Goal: Find specific fact: Find specific fact

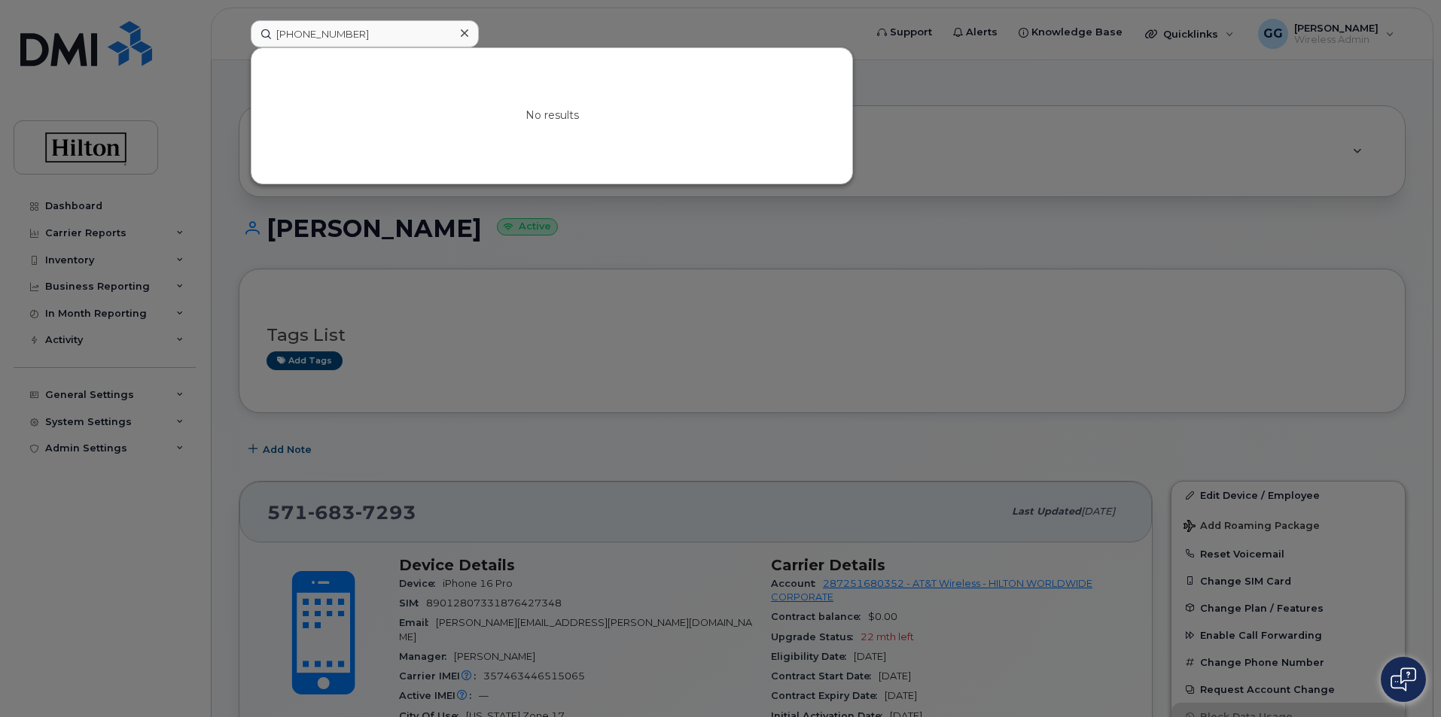
scroll to position [301, 0]
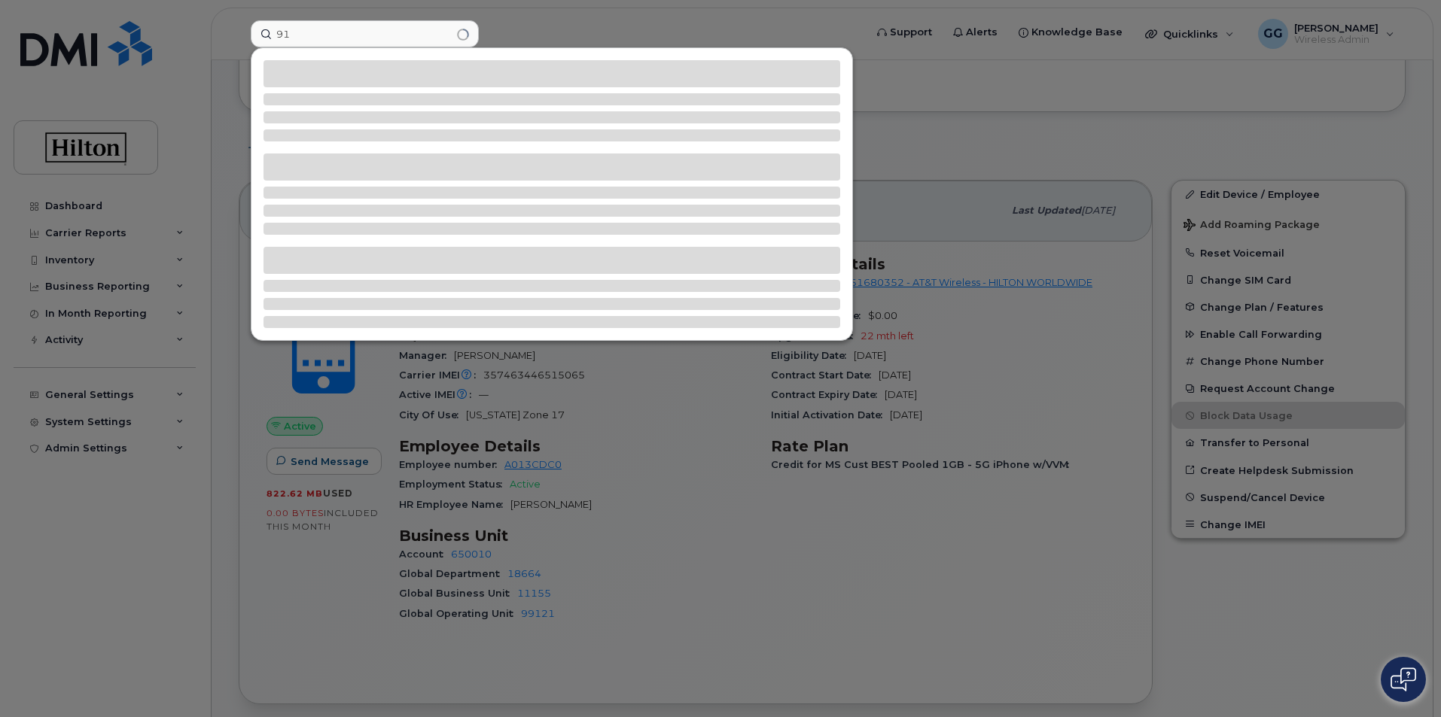
type input "9"
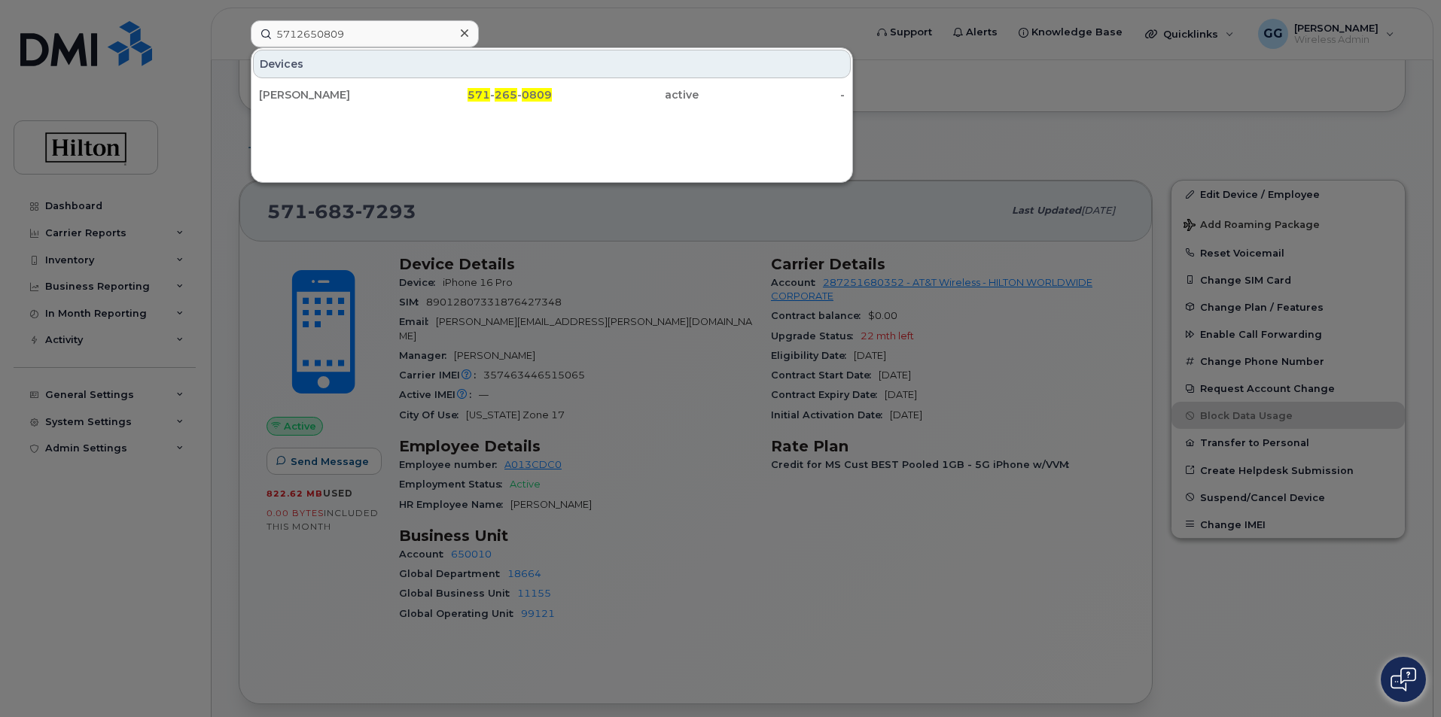
type input "5712650809"
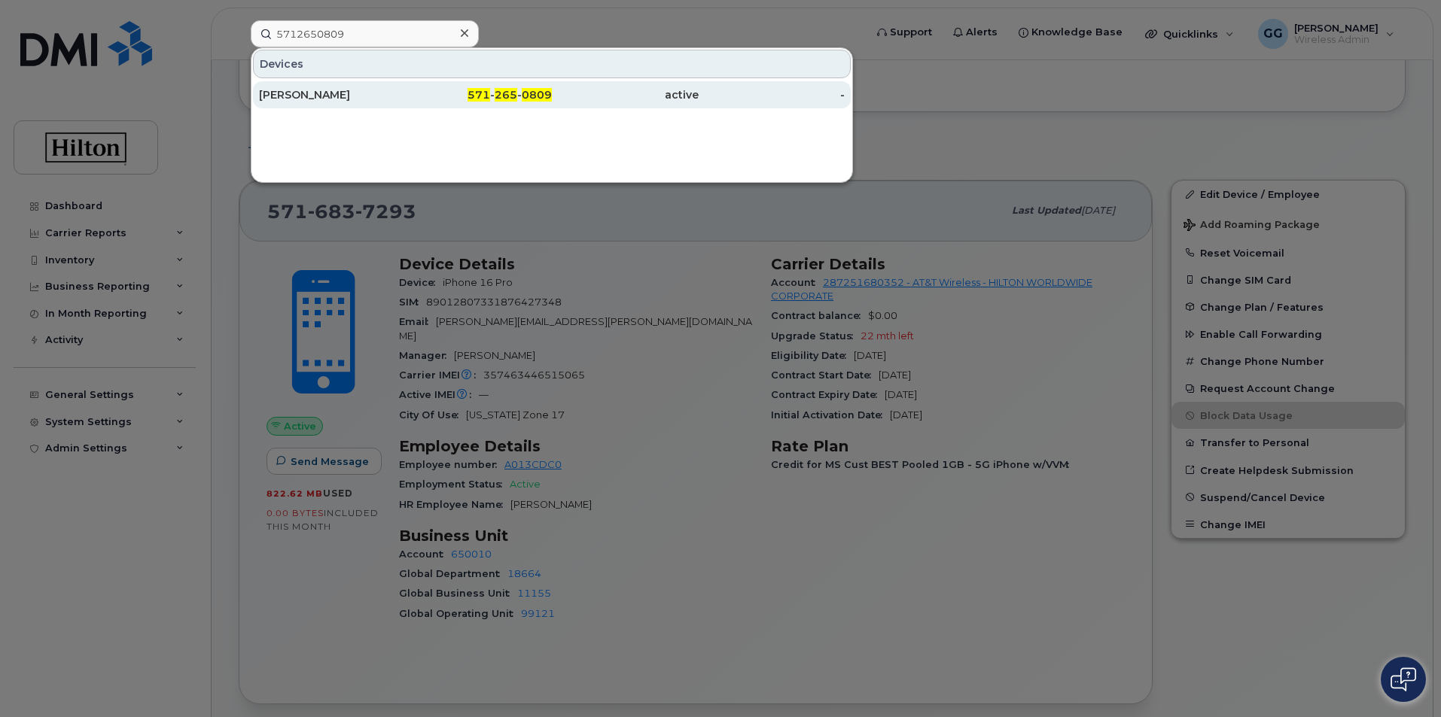
click at [486, 96] on span "571" at bounding box center [478, 95] width 23 height 14
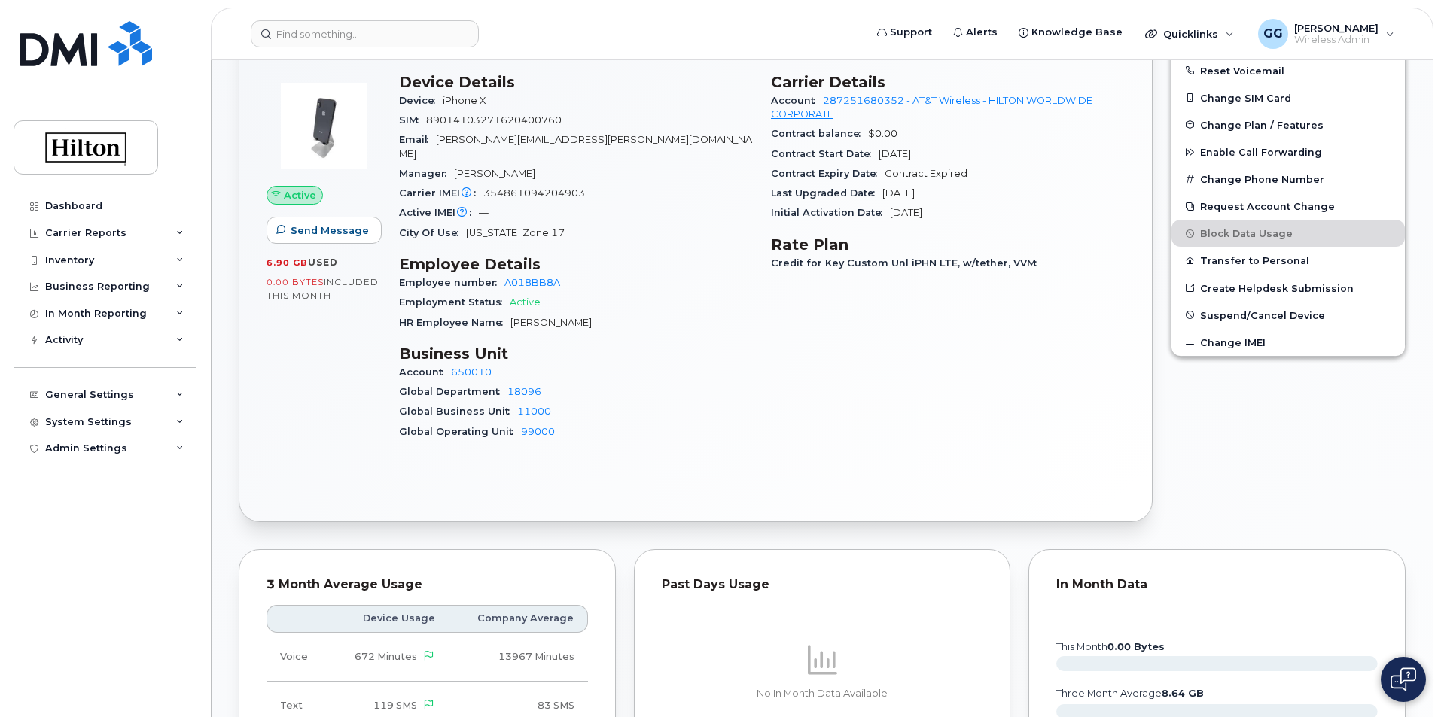
scroll to position [226, 0]
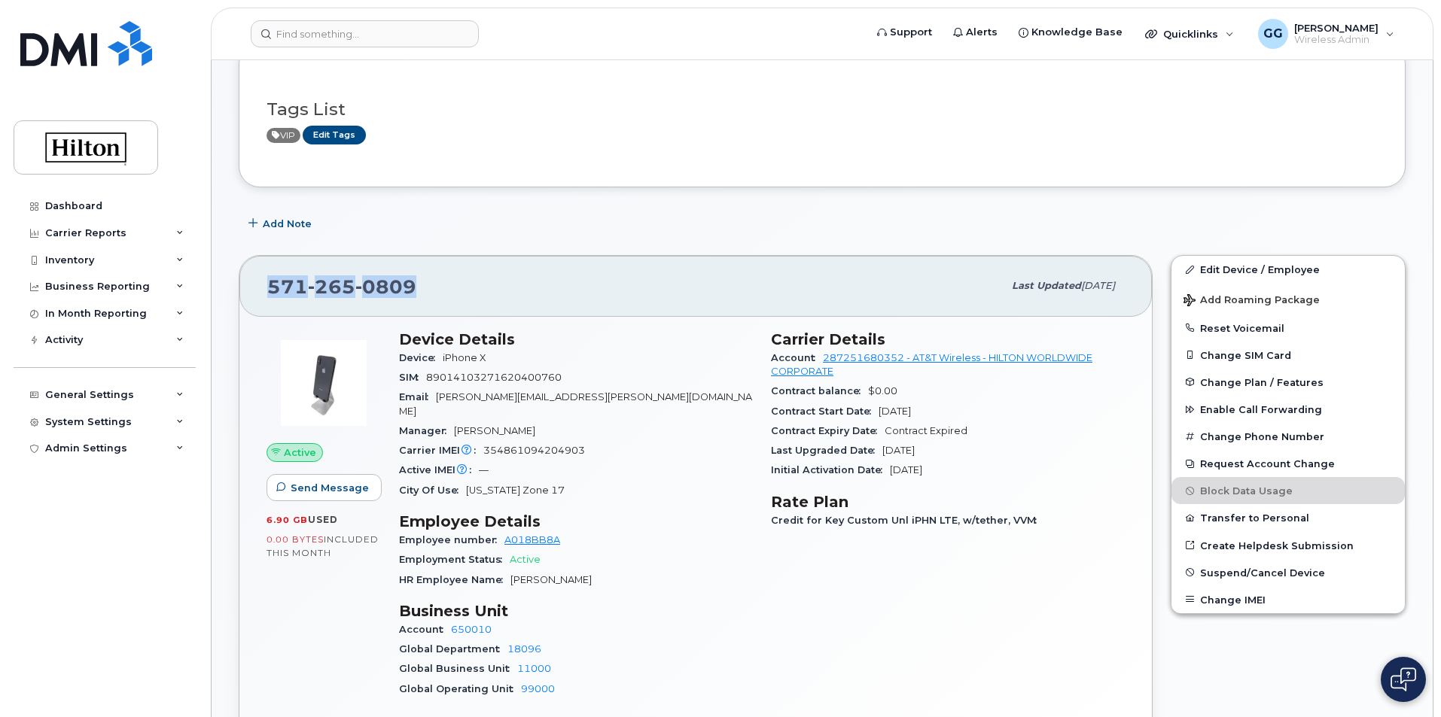
drag, startPoint x: 439, startPoint y: 286, endPoint x: 254, endPoint y: 291, distance: 185.2
click at [253, 291] on div "571 265 0809 Last updated Aug 11, 2025" at bounding box center [695, 286] width 912 height 60
copy span "571 265 0809"
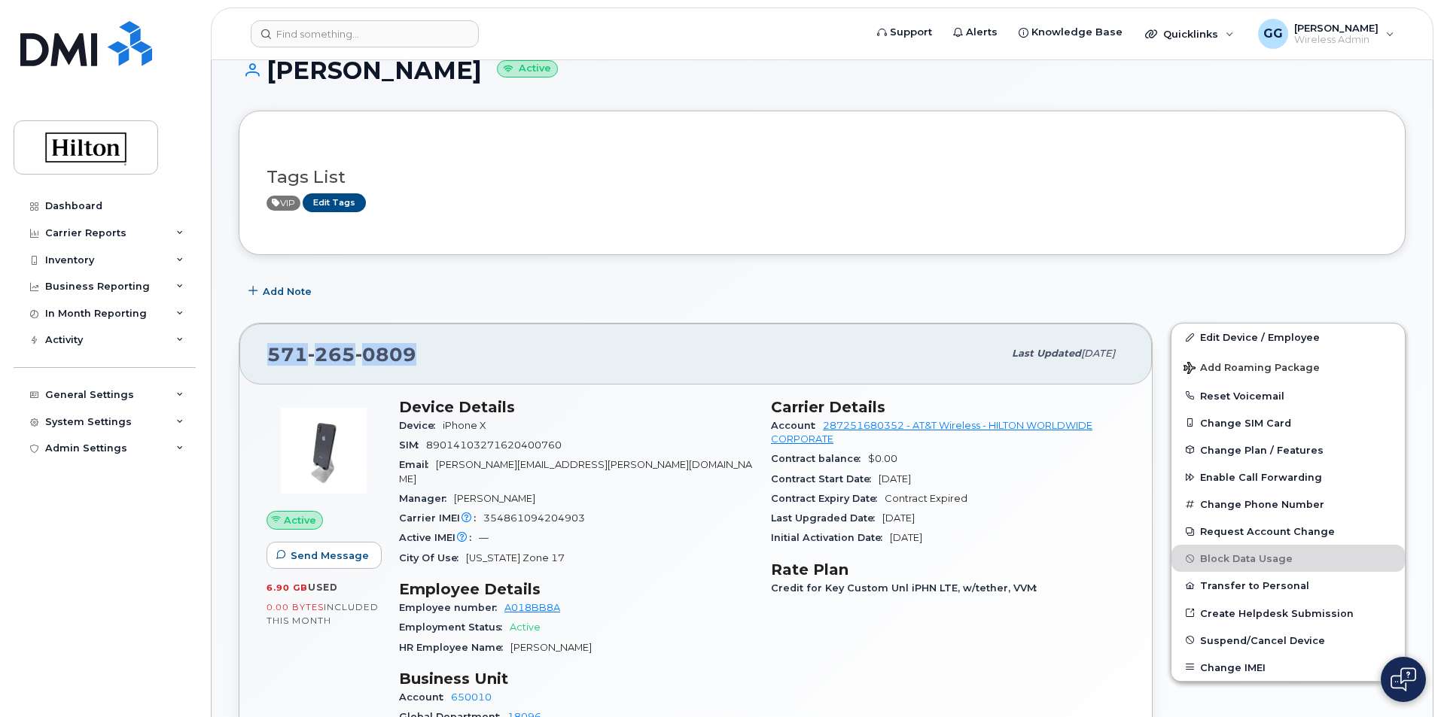
scroll to position [75, 0]
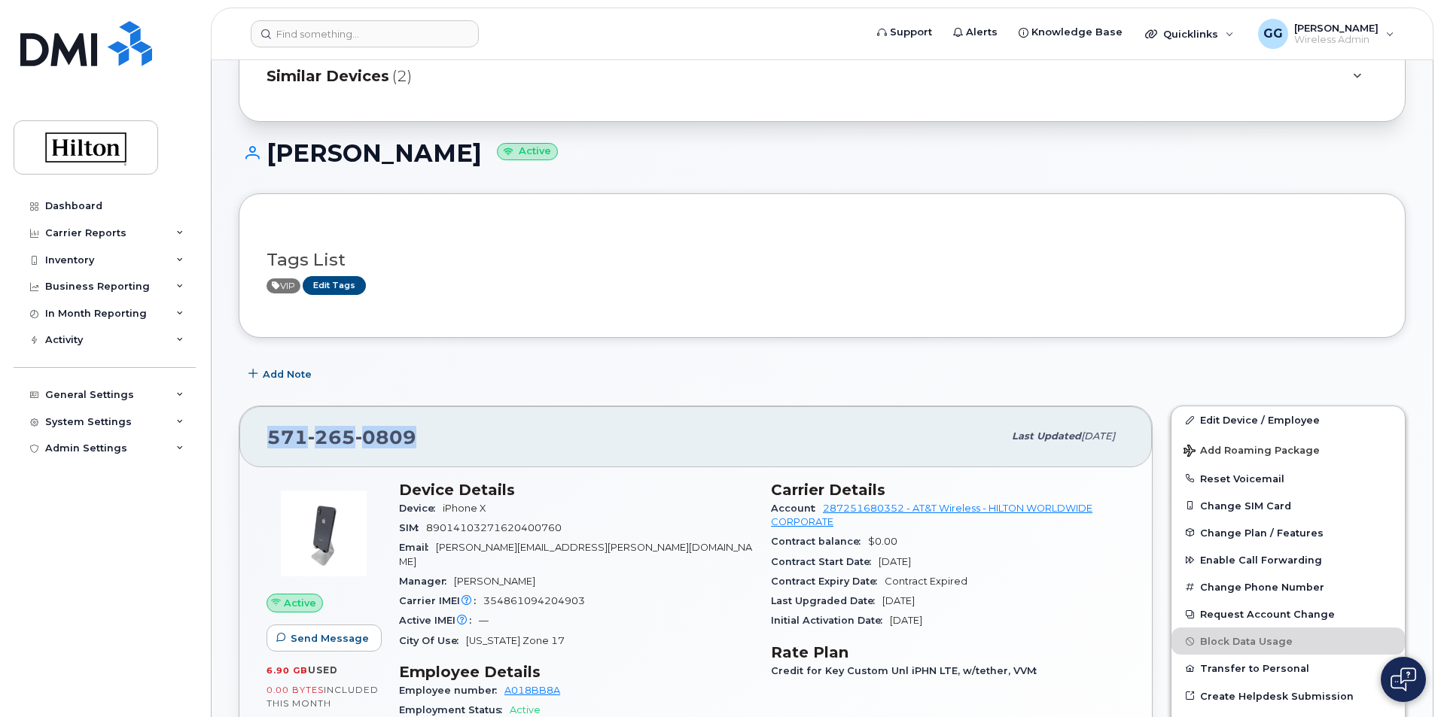
copy span "571 265 0809"
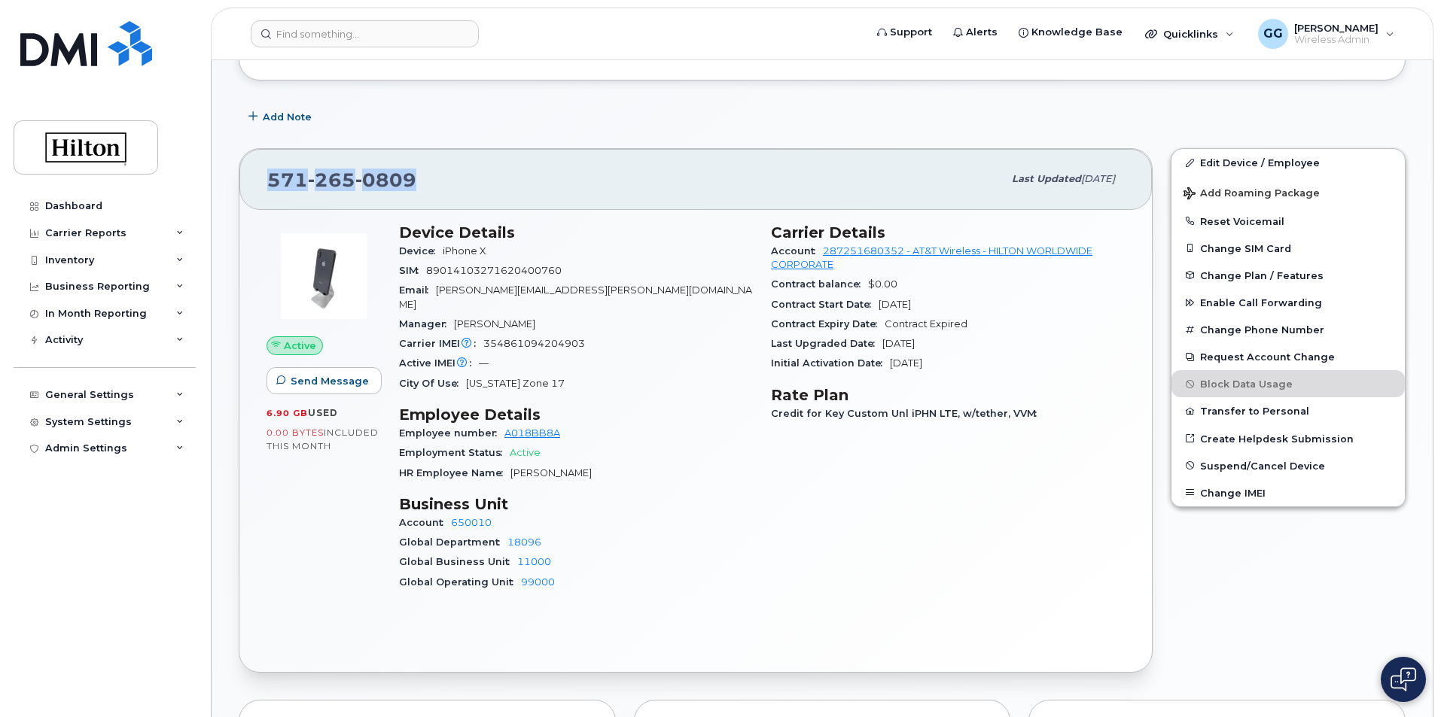
scroll to position [0, 0]
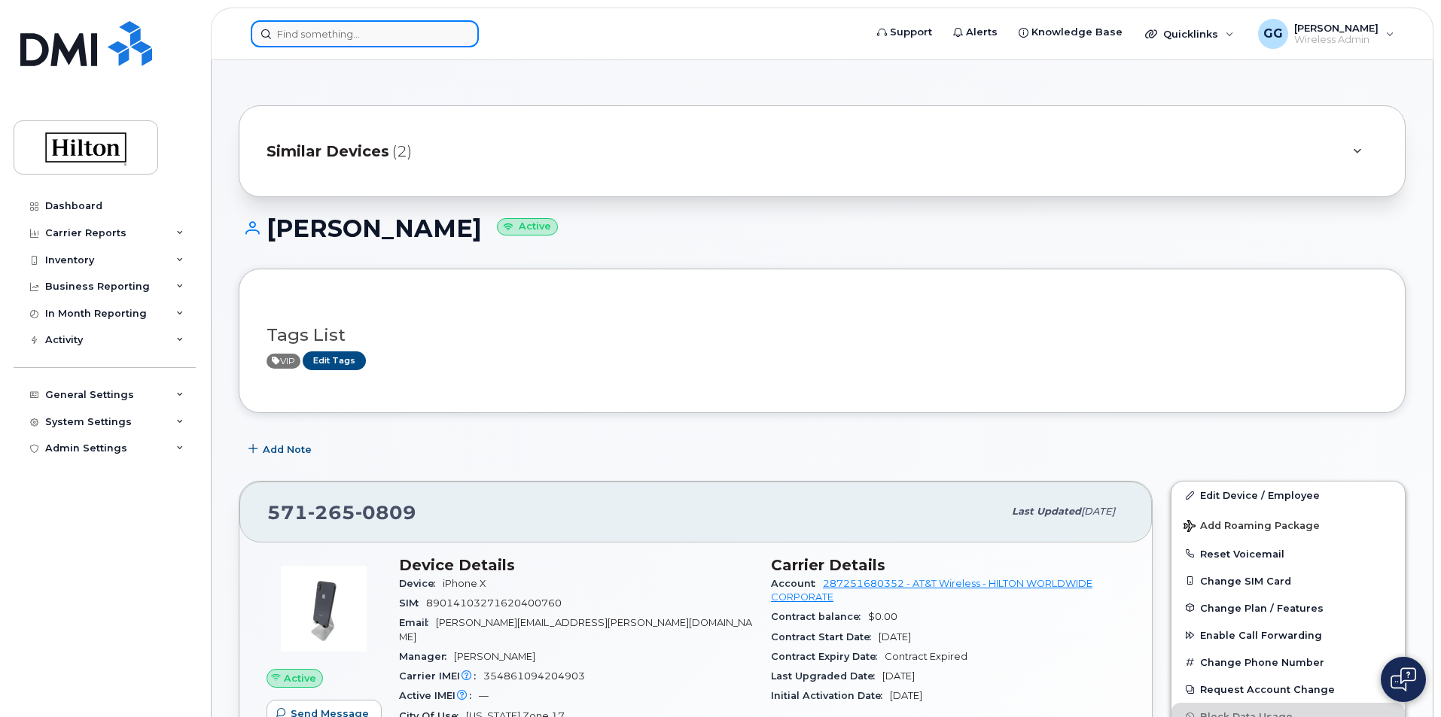
click at [329, 33] on input at bounding box center [365, 33] width 228 height 27
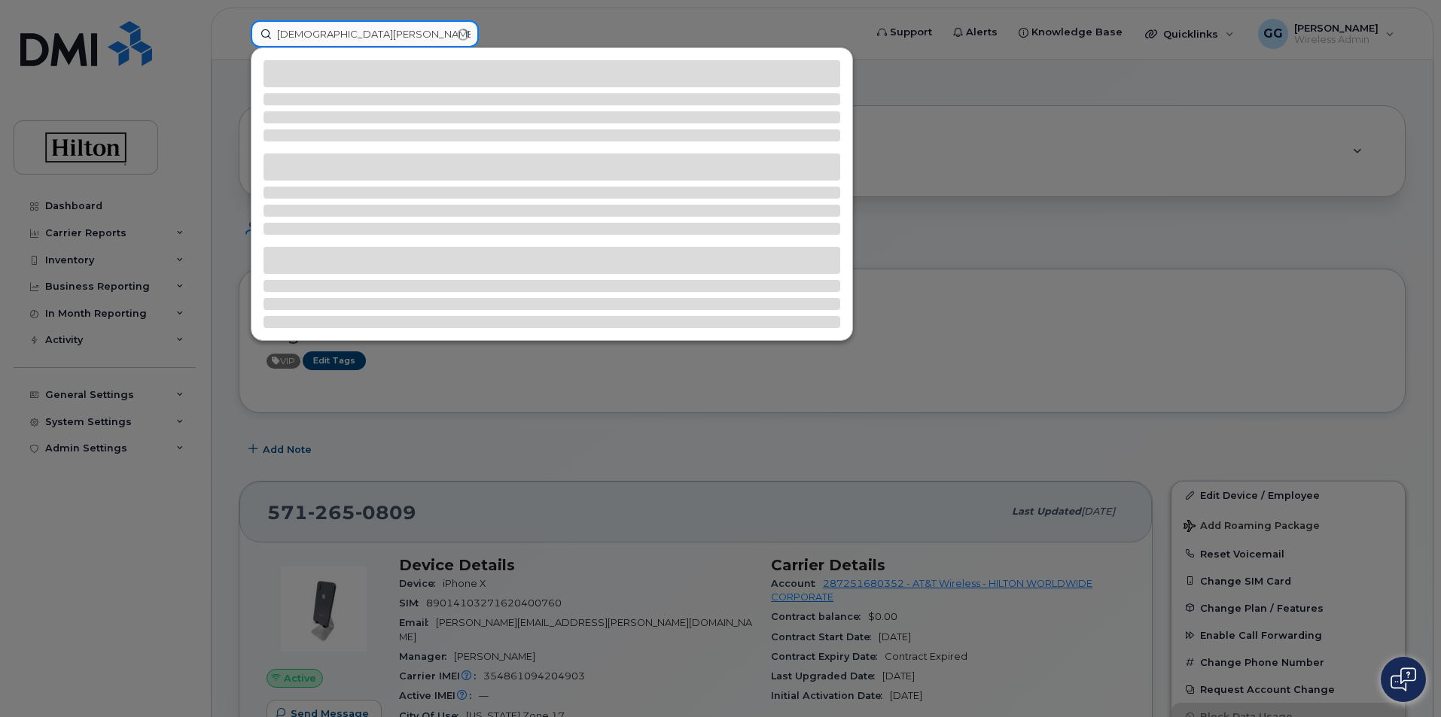
click at [290, 35] on input "christian ch" at bounding box center [365, 33] width 228 height 27
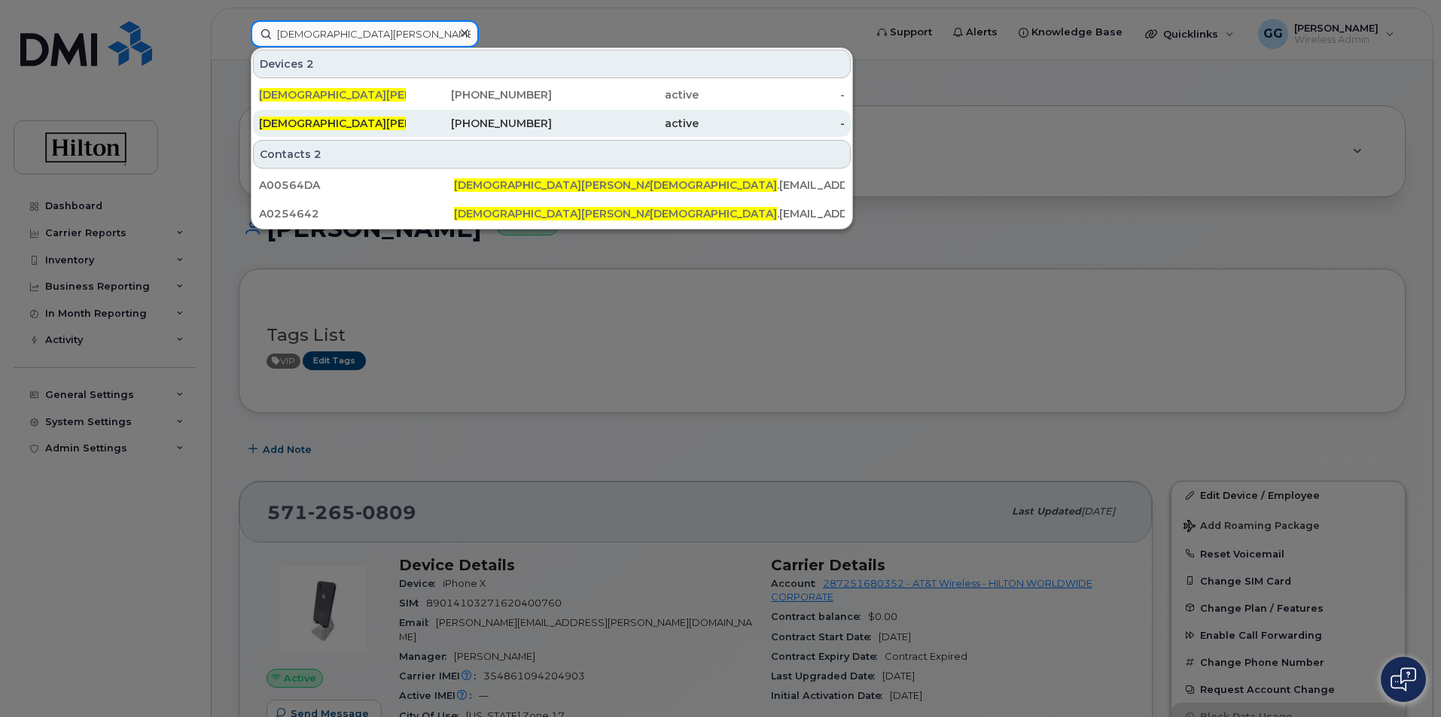
type input "christian ch"
click at [393, 120] on div "CHRISTIAN CH ARNAUXGRILLET" at bounding box center [332, 123] width 147 height 15
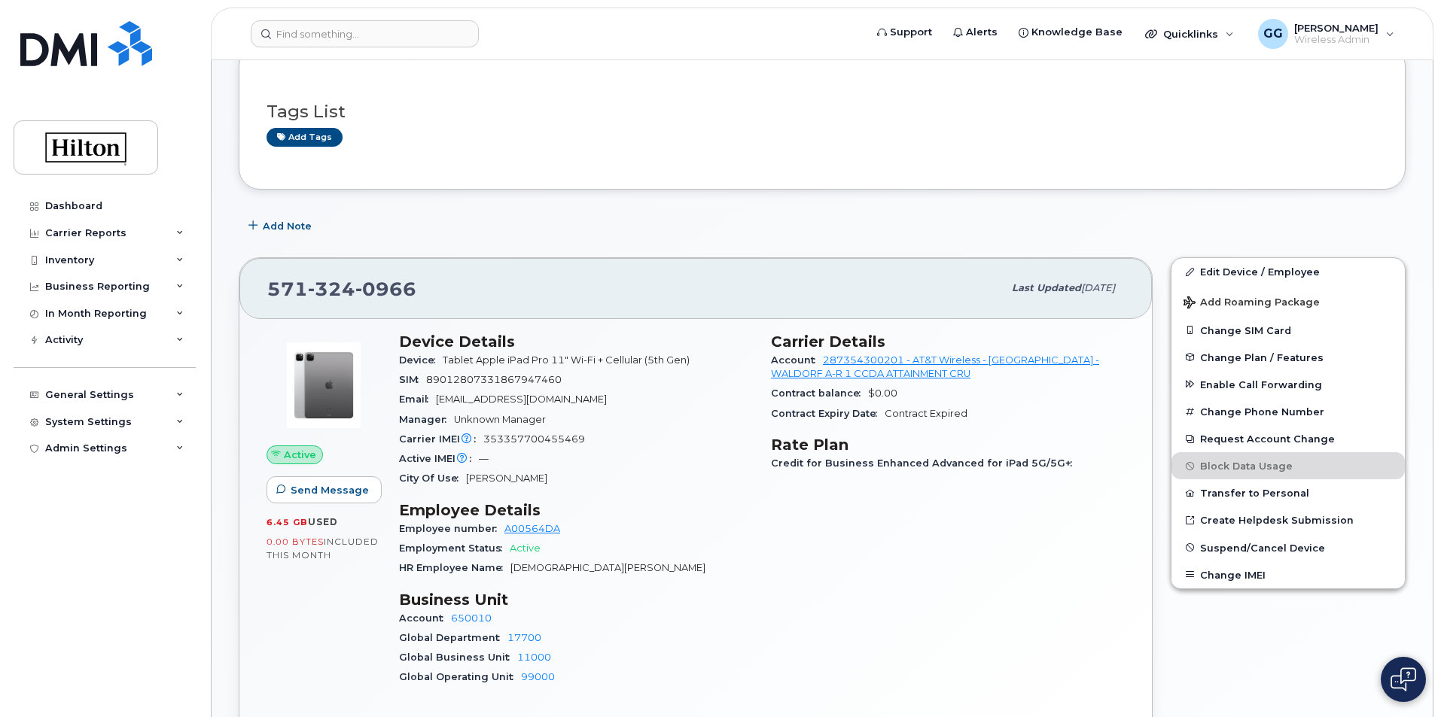
scroll to position [75, 0]
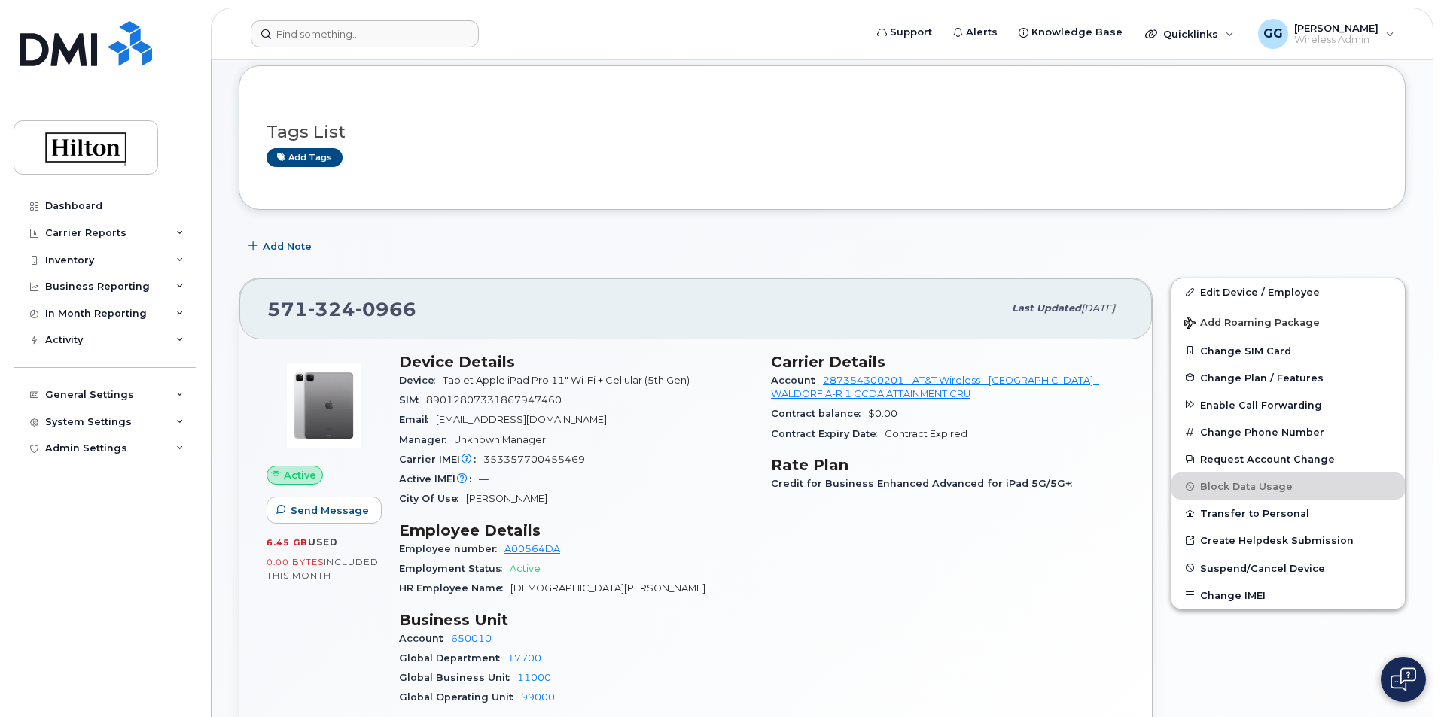
drag, startPoint x: 229, startPoint y: 17, endPoint x: 260, endPoint y: 21, distance: 31.2
click at [233, 20] on header "Support Alerts Knowledge Base Quicklinks Suspend / Cancel Device Change SIM Car…" at bounding box center [822, 34] width 1222 height 53
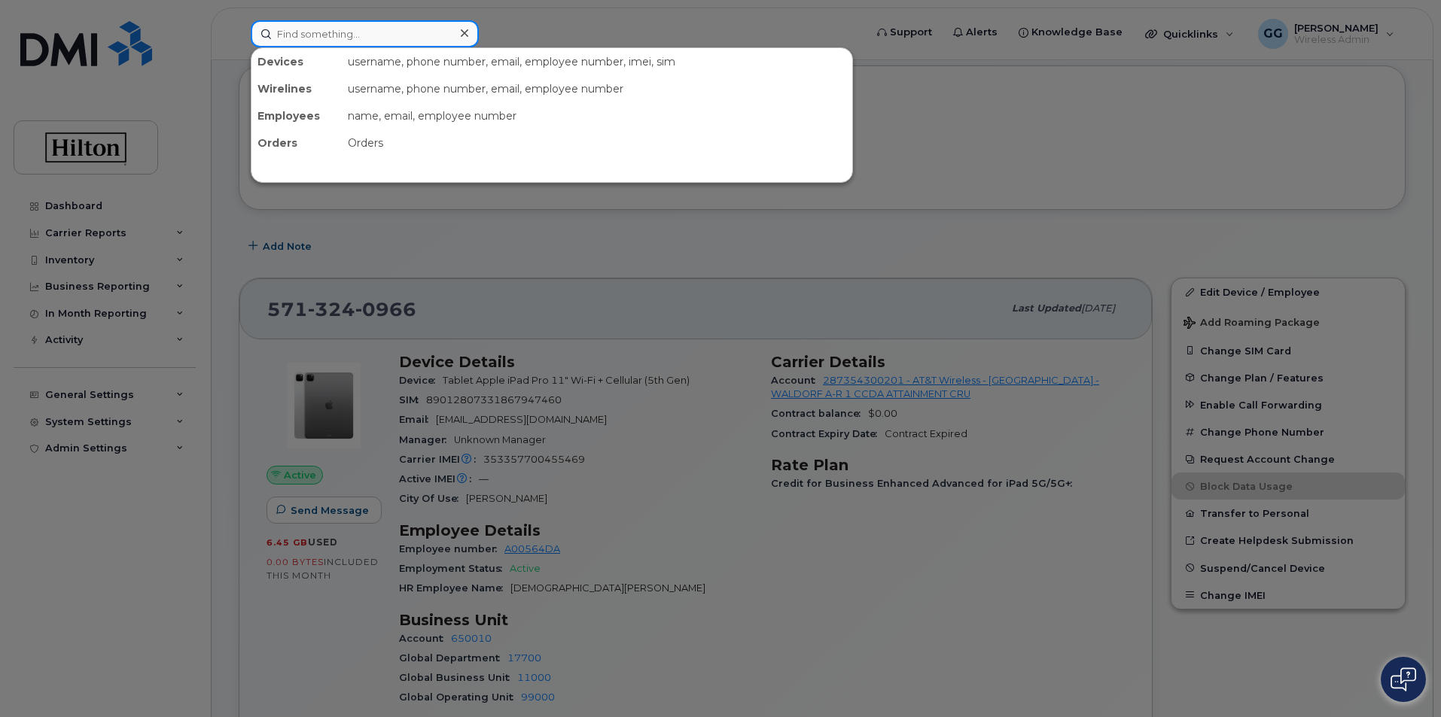
click at [318, 29] on input at bounding box center [365, 33] width 228 height 27
paste input "9173282203"
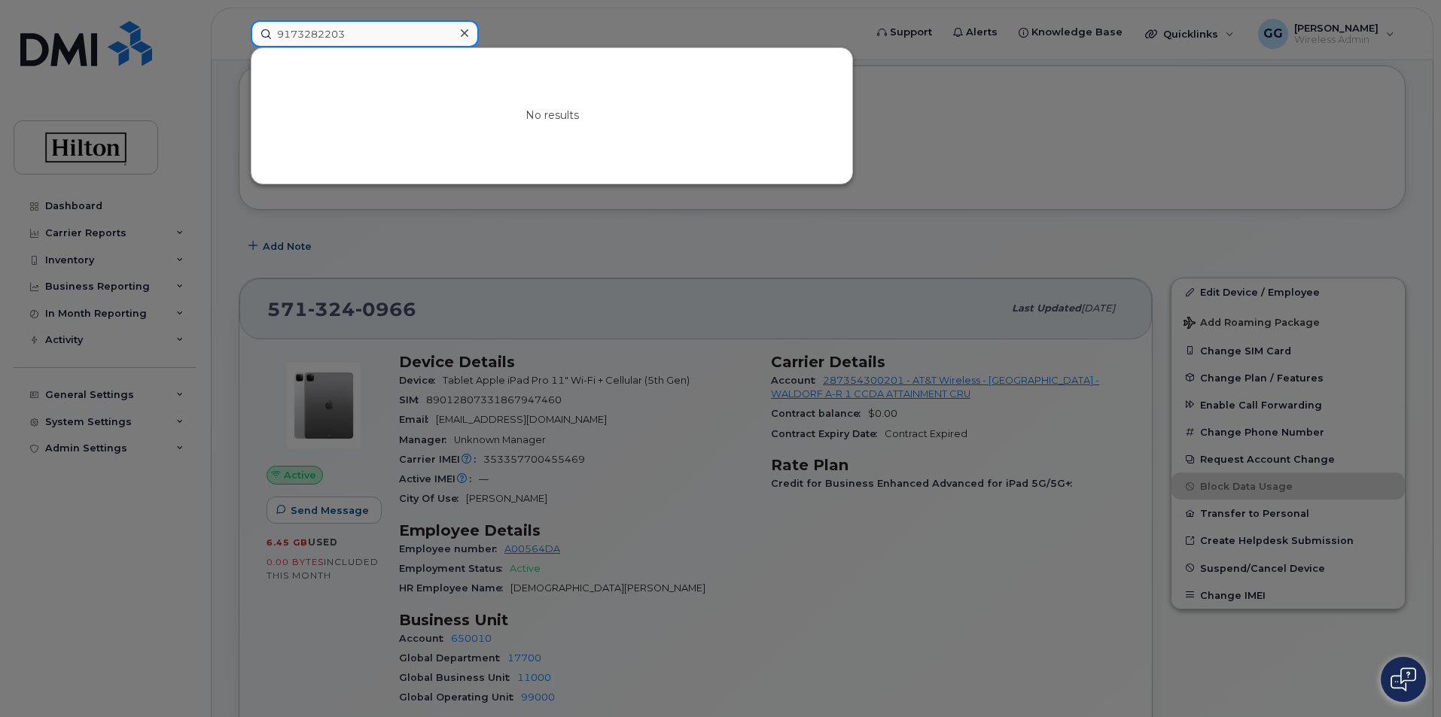
drag, startPoint x: 381, startPoint y: 30, endPoint x: 254, endPoint y: 55, distance: 128.9
click at [254, 47] on div "9173282203 No results" at bounding box center [553, 33] width 604 height 27
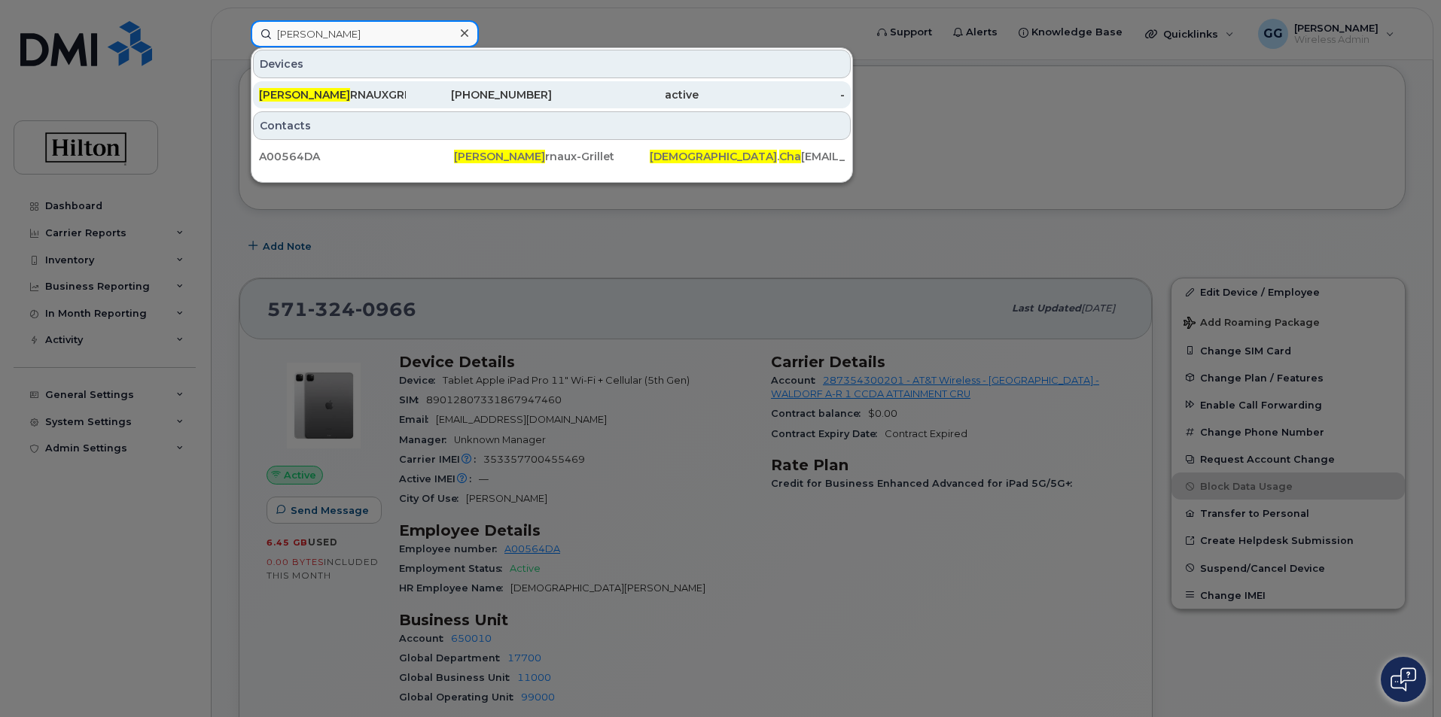
type input "christian cha"
click at [338, 93] on span "CHRISTIAN CHA" at bounding box center [304, 95] width 91 height 14
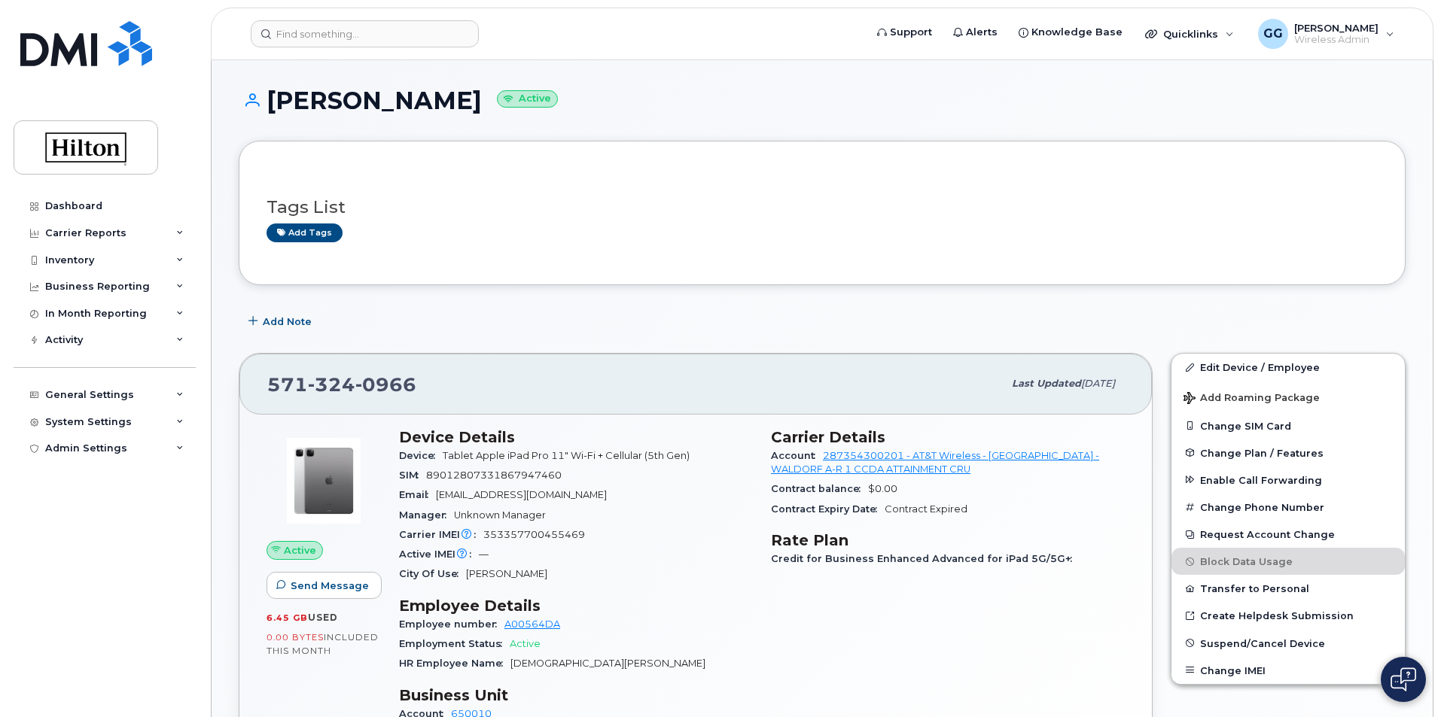
drag, startPoint x: 274, startPoint y: 99, endPoint x: 659, endPoint y: 102, distance: 385.4
click at [659, 102] on h1 "CHRISTIAN CHARNAUXGRILLET Active" at bounding box center [822, 100] width 1167 height 26
copy h1 "[PERSON_NAME]"
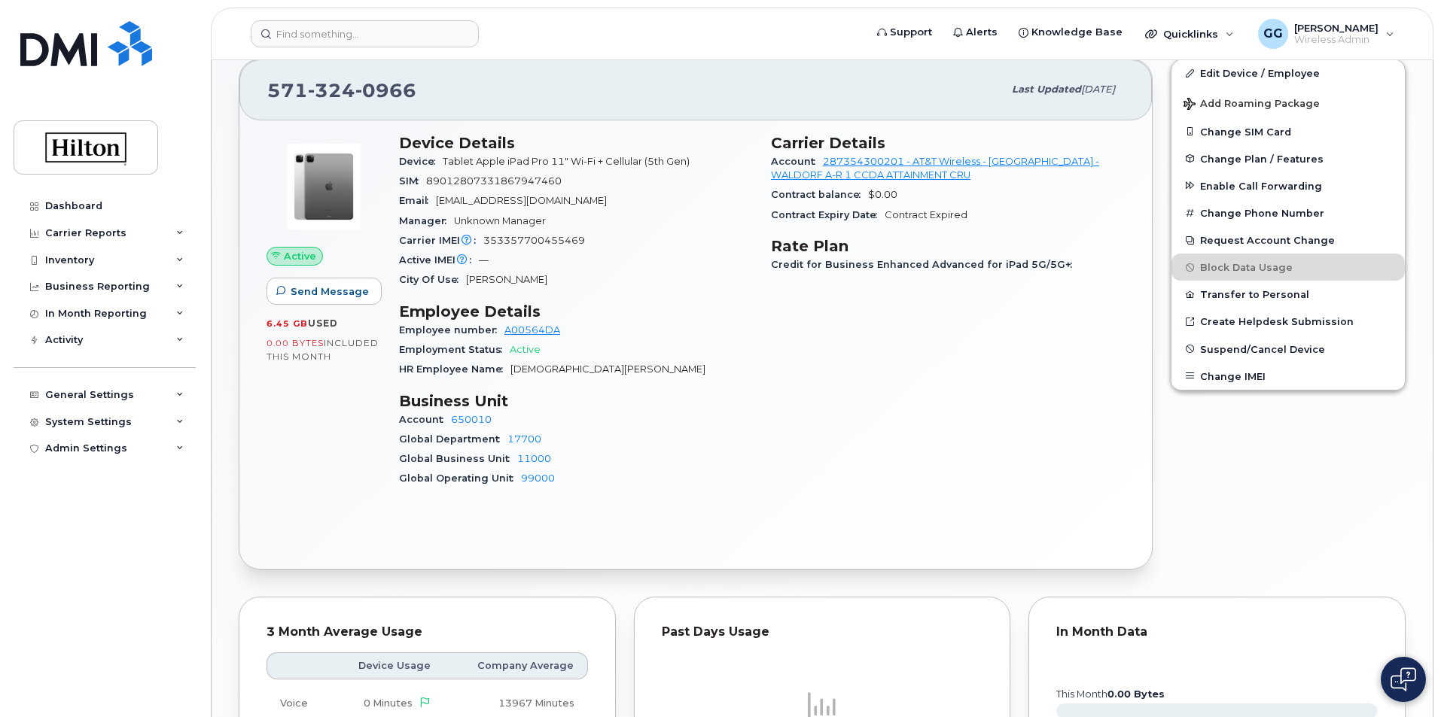
scroll to position [301, 0]
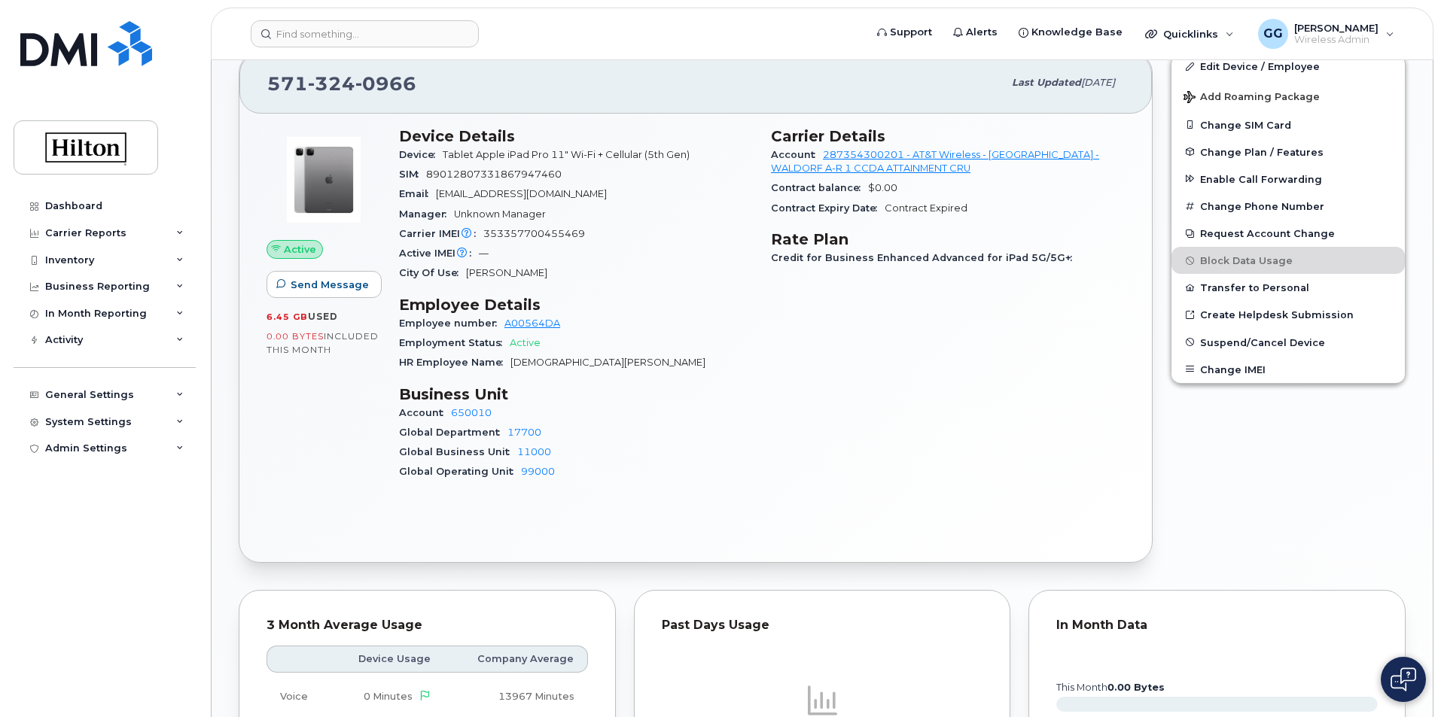
click at [768, 438] on div "Carrier Details Account 287354300201 - AT&T Wireless - HILTON HOTELES - WALDORF…" at bounding box center [948, 310] width 372 height 385
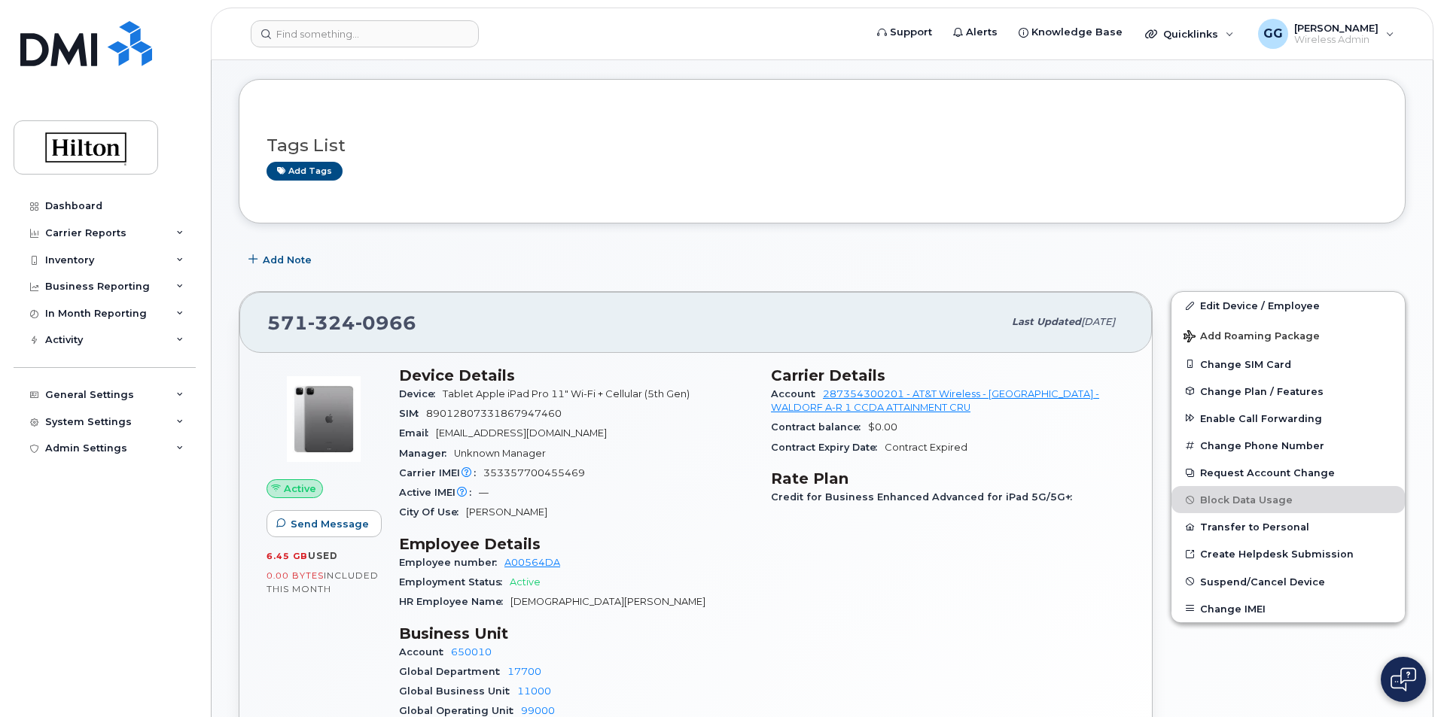
scroll to position [0, 0]
